Goal: Find contact information: Find contact information

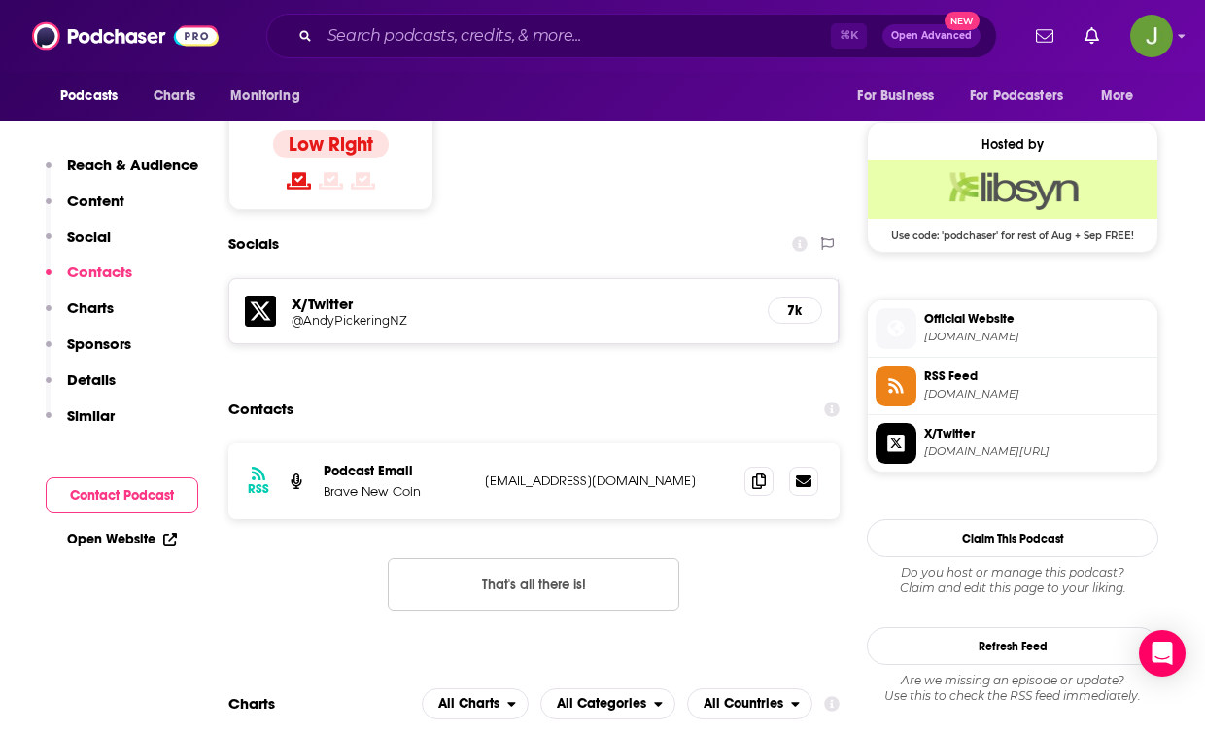
click at [520, 53] on div "⌘ K Open Advanced New" at bounding box center [631, 36] width 731 height 45
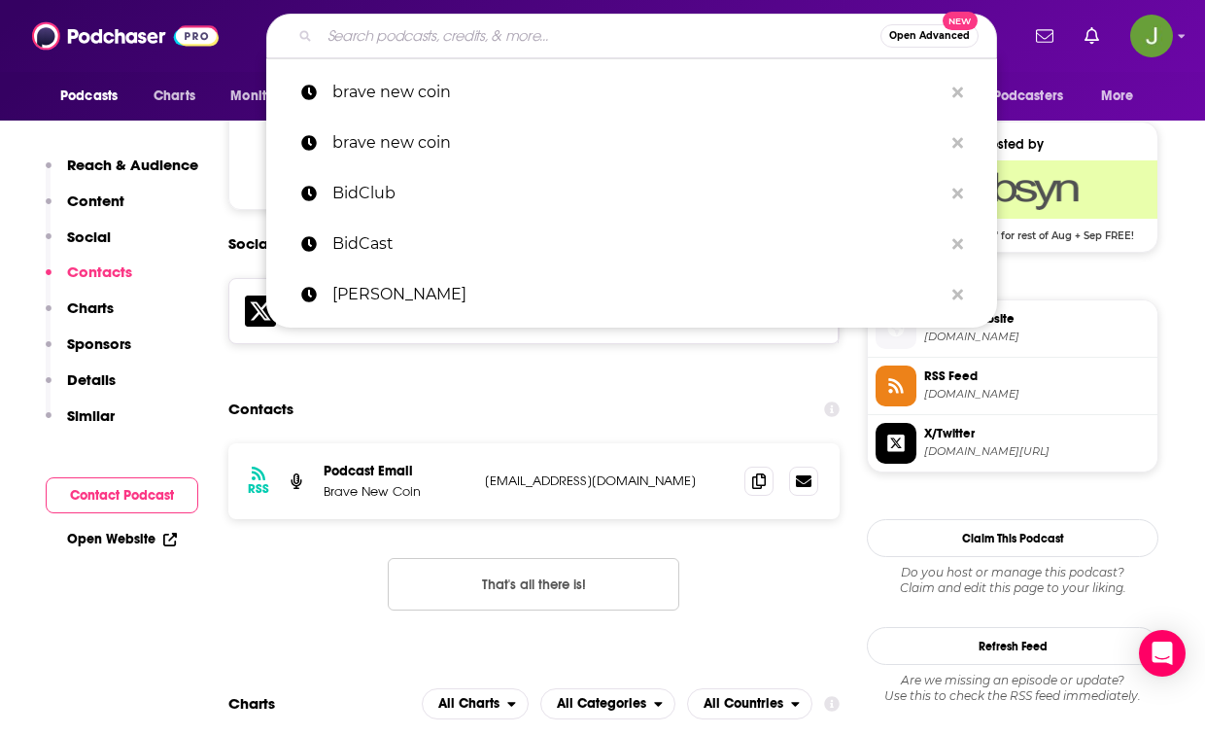
click at [511, 40] on input "Search podcasts, credits, & more..." at bounding box center [600, 35] width 561 height 31
paste input "[PERSON_NAME]"
type input "[PERSON_NAME]"
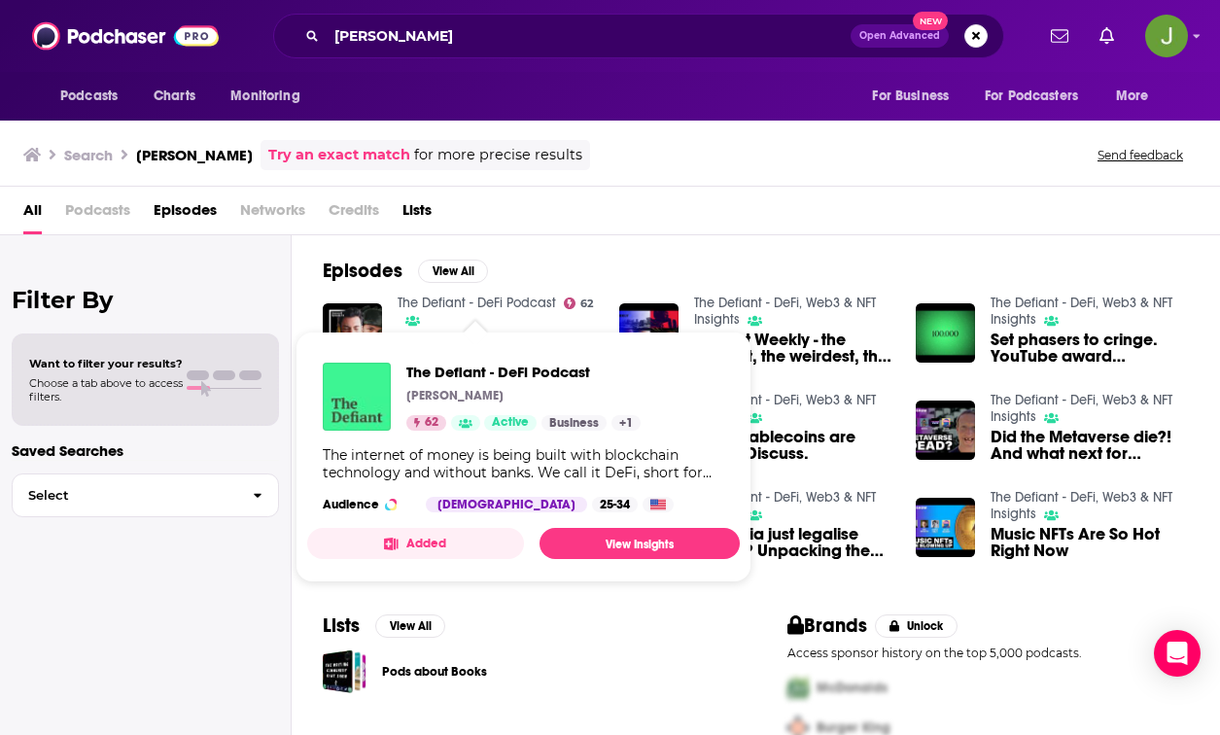
click at [366, 411] on img "The Defiant - DeFi Podcast" at bounding box center [357, 396] width 68 height 68
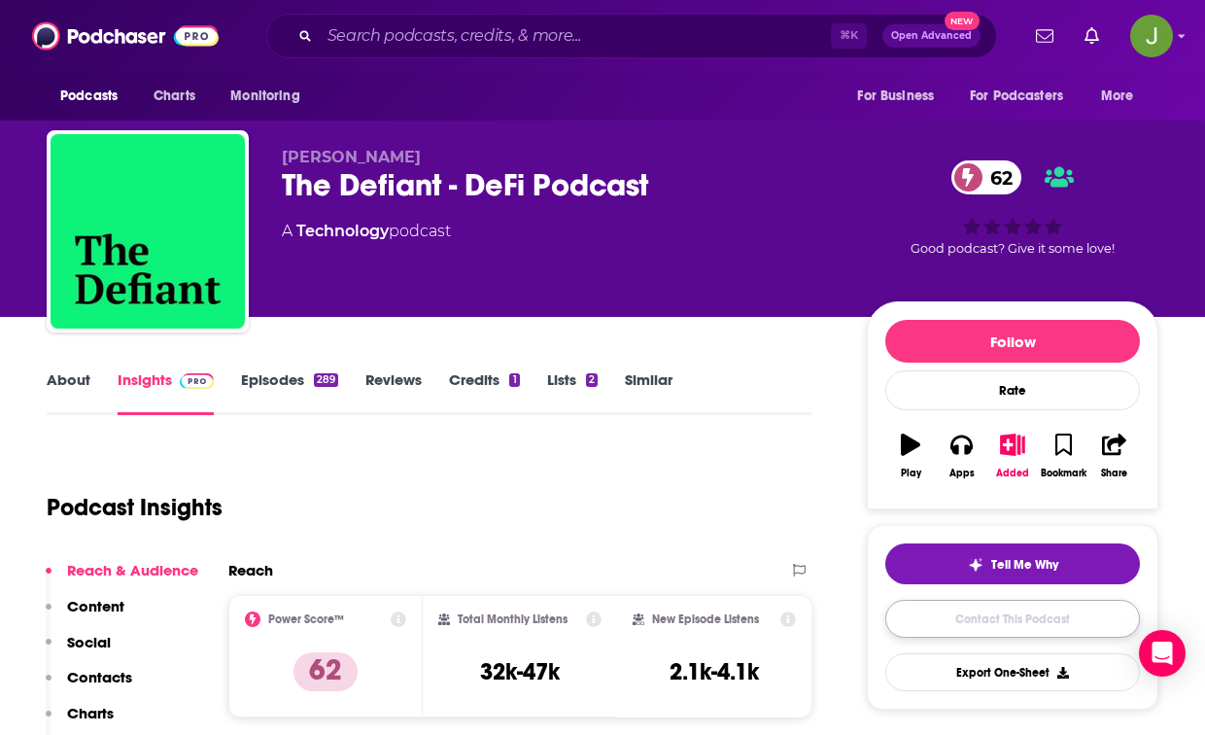
click at [947, 630] on link "Contact This Podcast" at bounding box center [1012, 619] width 255 height 38
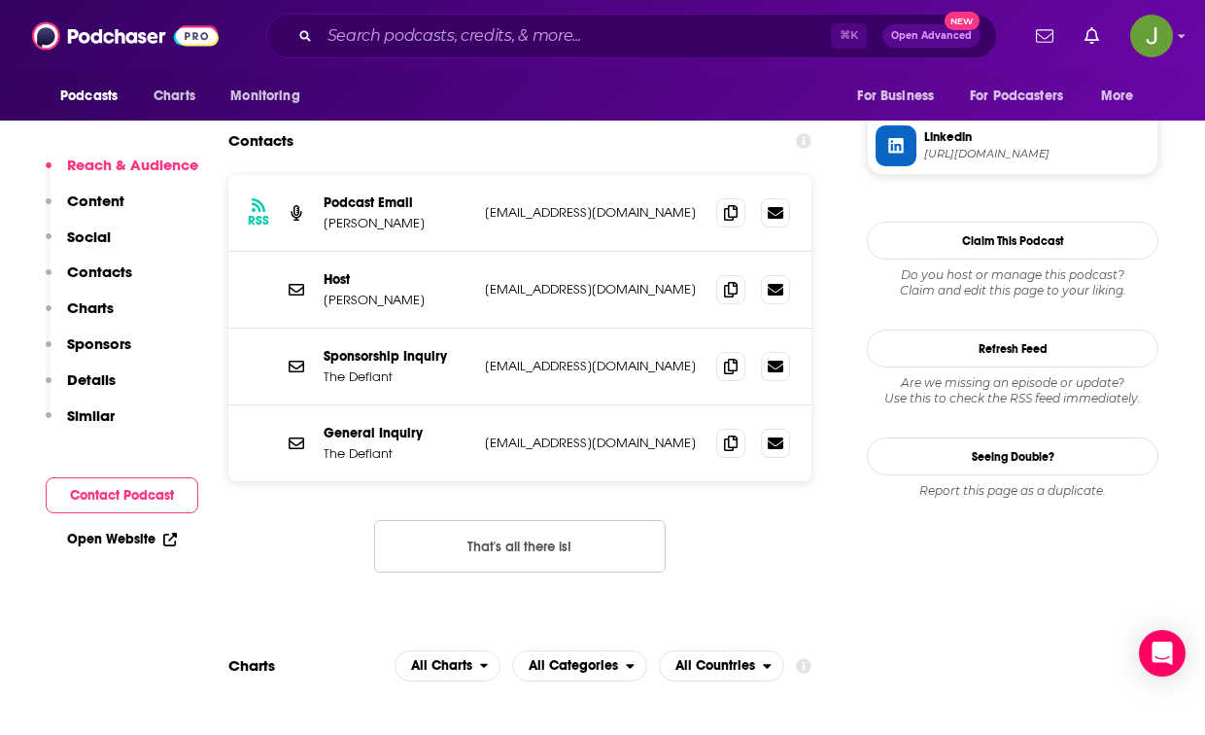
scroll to position [1701, 0]
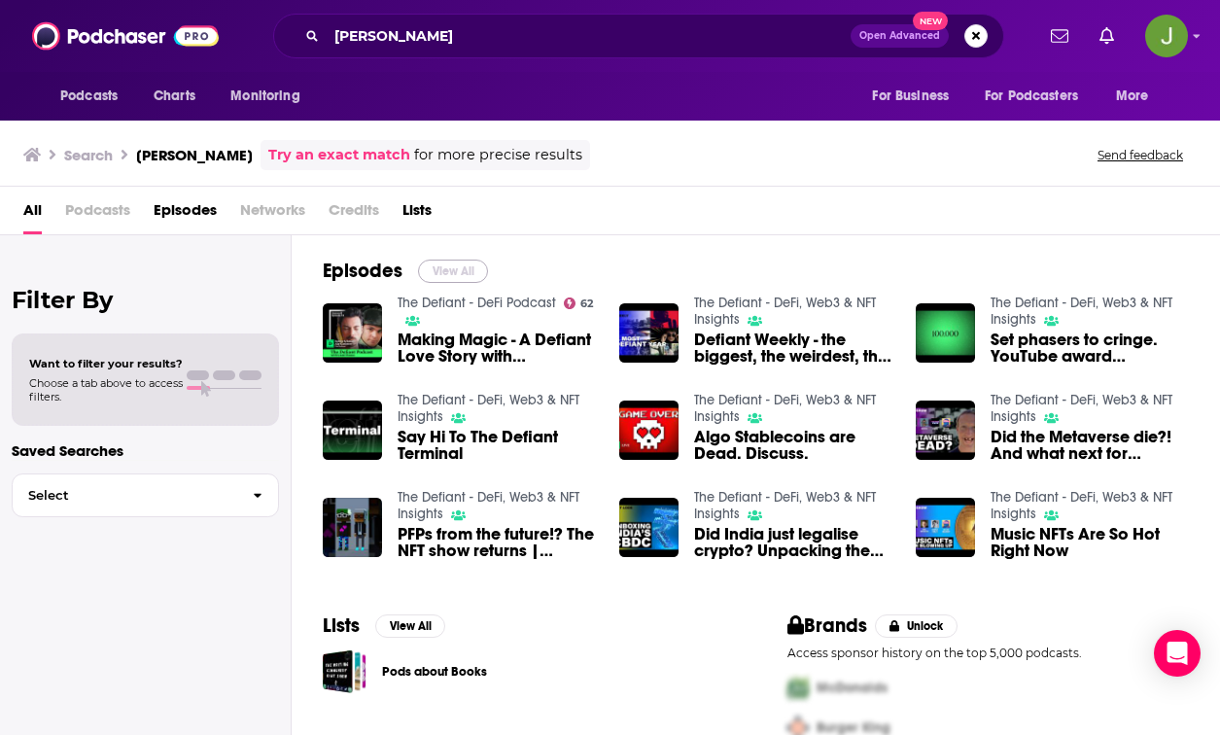
click at [440, 267] on button "View All" at bounding box center [453, 270] width 70 height 23
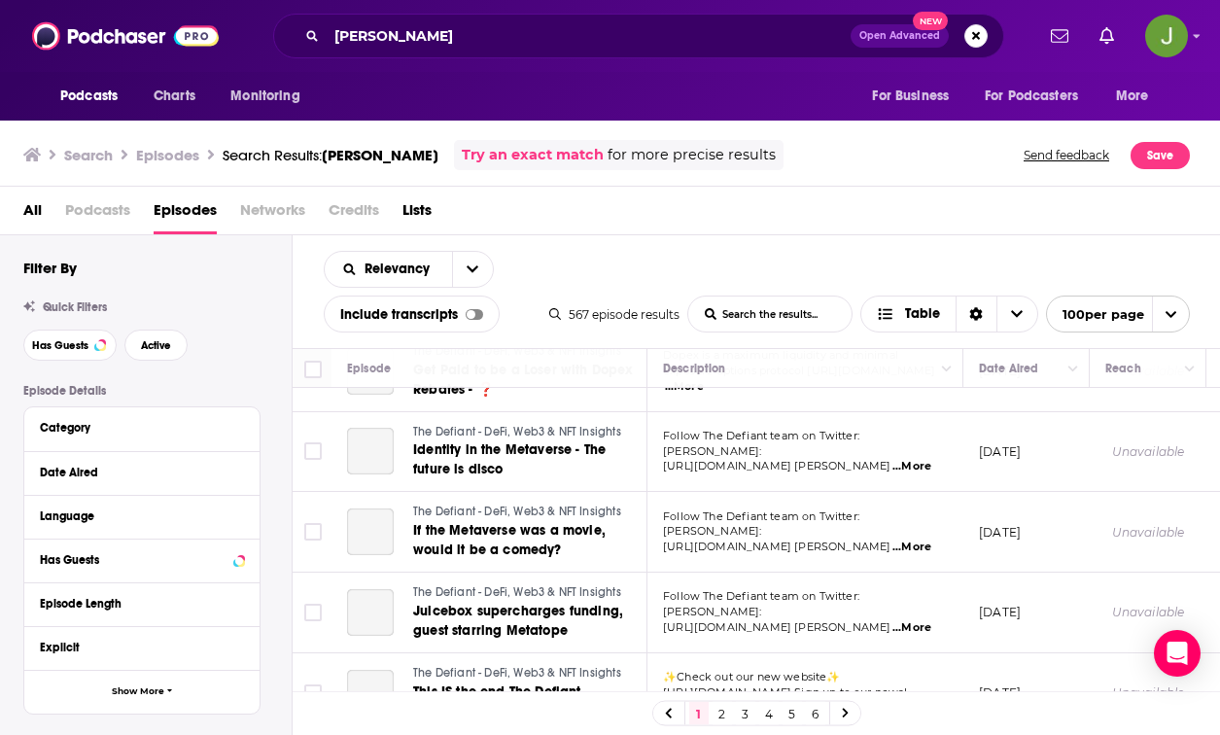
scroll to position [875, 0]
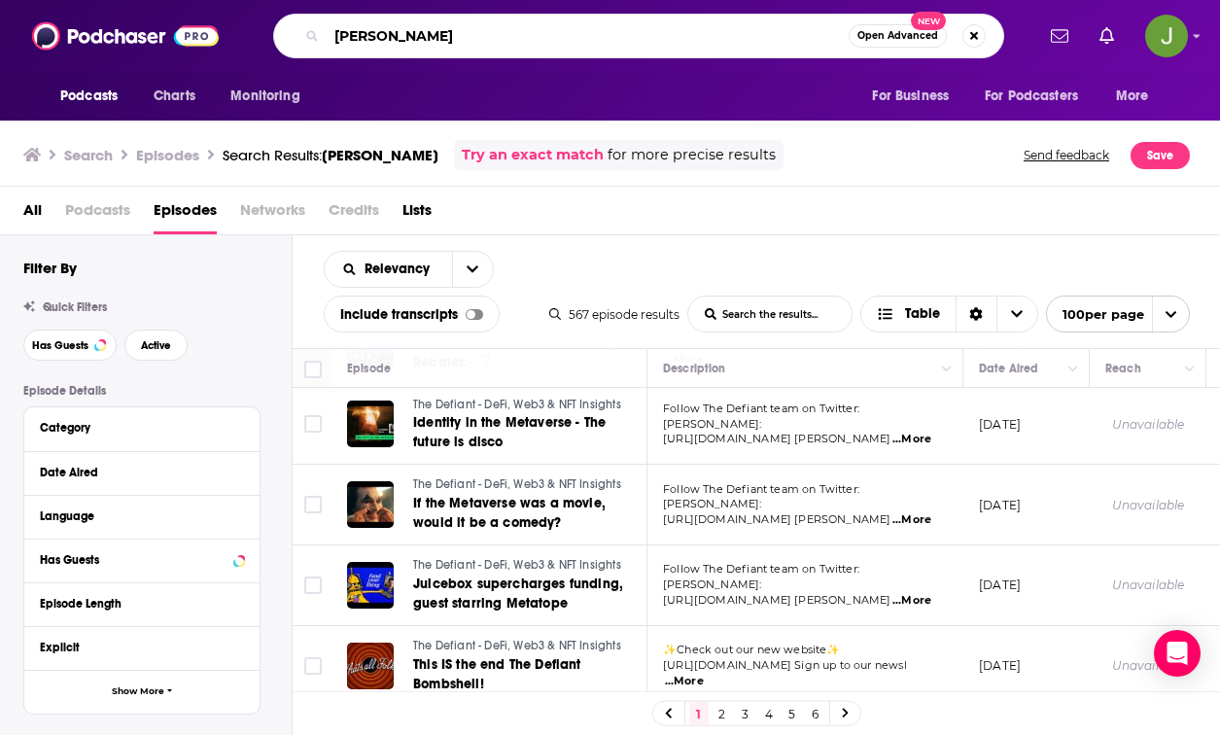
click at [507, 39] on input "[PERSON_NAME]" at bounding box center [588, 35] width 522 height 31
type input "[PERSON_NAME] the street"
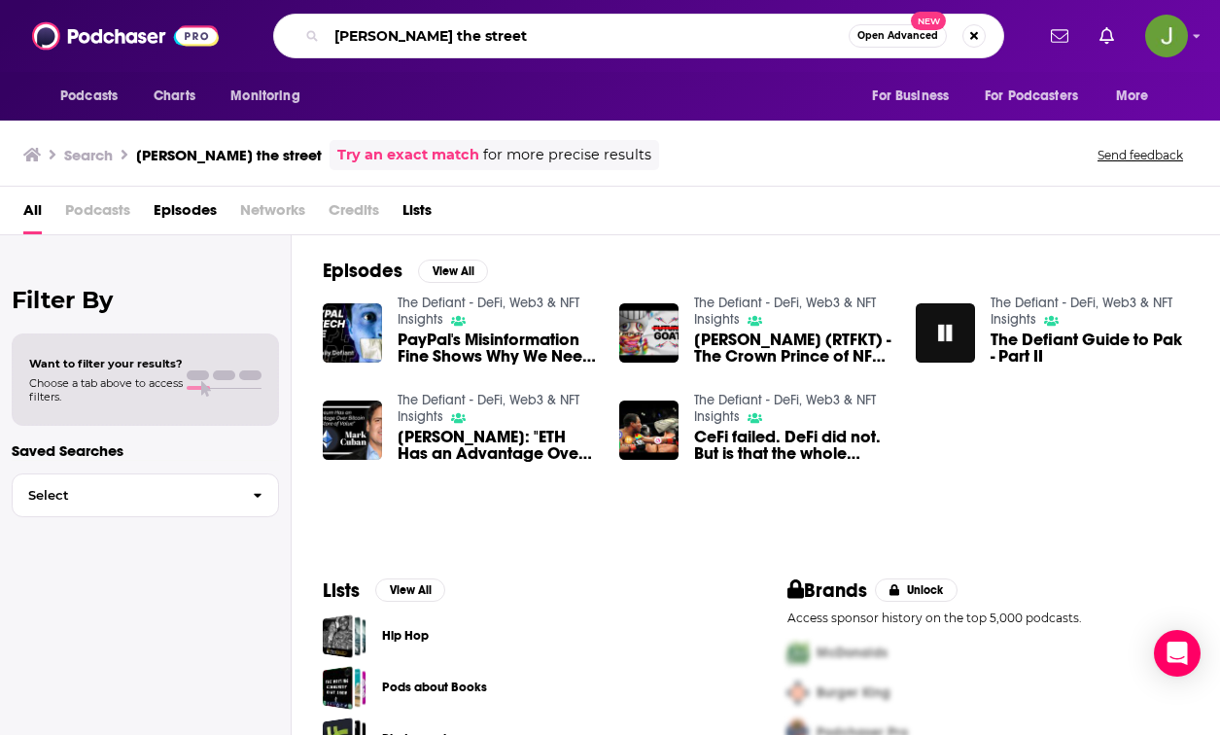
drag, startPoint x: 538, startPoint y: 39, endPoint x: 317, endPoint y: 40, distance: 221.6
click at [318, 41] on div "[PERSON_NAME] the street Open Advanced New" at bounding box center [638, 36] width 731 height 45
